Goal: Information Seeking & Learning: Learn about a topic

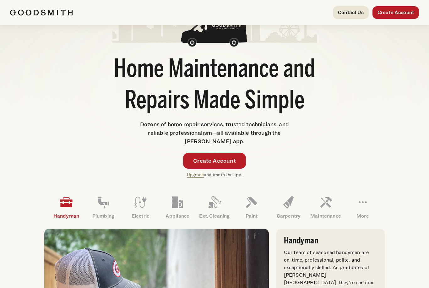
scroll to position [39, 0]
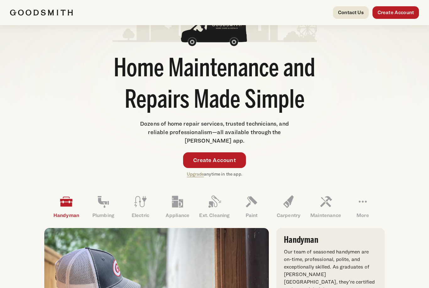
click at [192, 176] on link "Upgrade" at bounding box center [195, 173] width 17 height 5
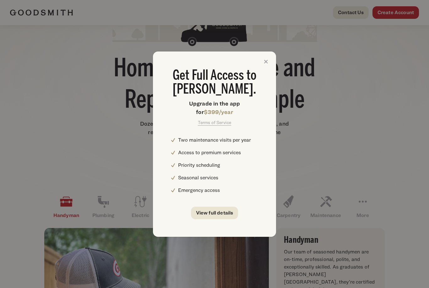
scroll to position [0, 0]
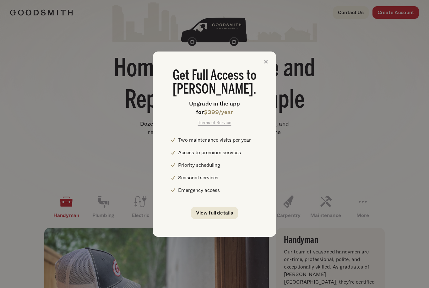
click at [218, 211] on link "View full details" at bounding box center [214, 213] width 47 height 13
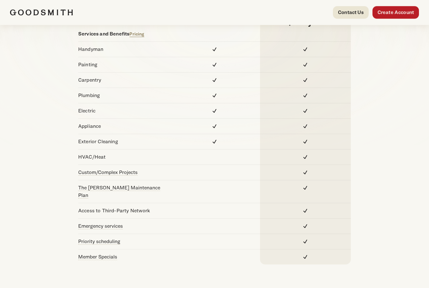
scroll to position [94, 0]
click at [94, 254] on span "Member Specials Save over $400/yr with occassional member specials including di…" at bounding box center [97, 257] width 39 height 6
click at [129, 189] on link "The Goodsmith Maintenance Plan" at bounding box center [119, 192] width 82 height 14
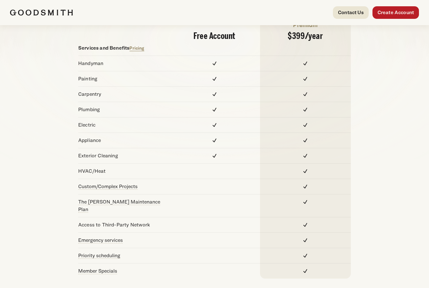
scroll to position [71, 0]
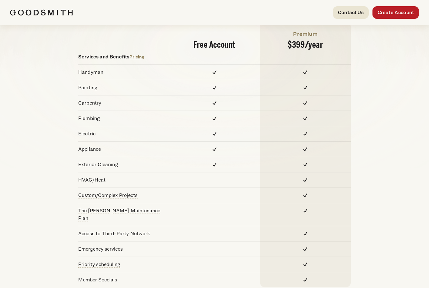
click at [144, 55] on link "Pricing" at bounding box center [136, 56] width 15 height 5
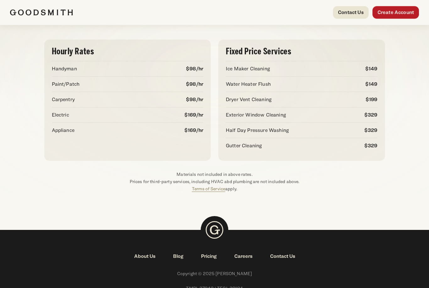
scroll to position [86, 0]
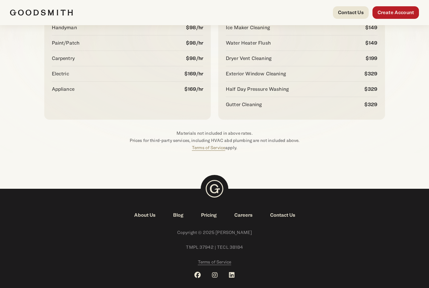
click at [178, 219] on link "Blog" at bounding box center [178, 215] width 28 height 8
